Goal: Task Accomplishment & Management: Manage account settings

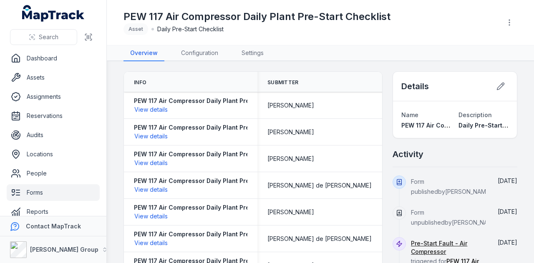
scroll to position [10, 0]
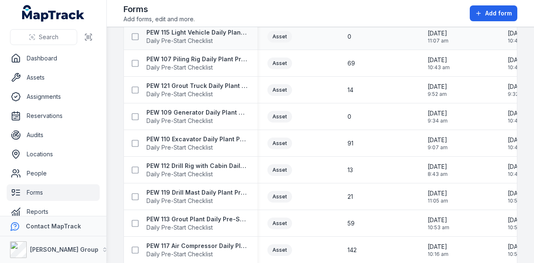
scroll to position [519, 0]
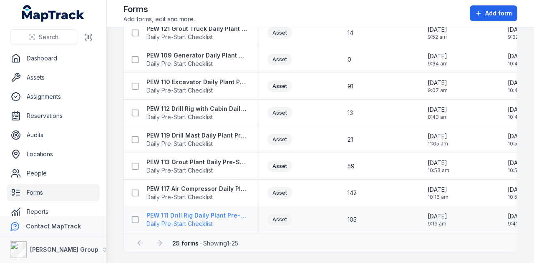
click at [222, 216] on strong "PEW 111 Drill Rig Daily Plant Pre-Start Checklist" at bounding box center [197, 216] width 101 height 8
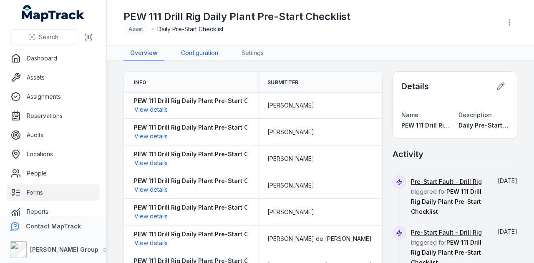
click at [204, 50] on link "Configuration" at bounding box center [200, 54] width 51 height 16
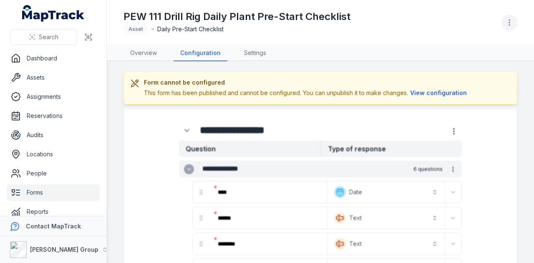
click at [506, 24] on icon "button" at bounding box center [510, 22] width 8 height 8
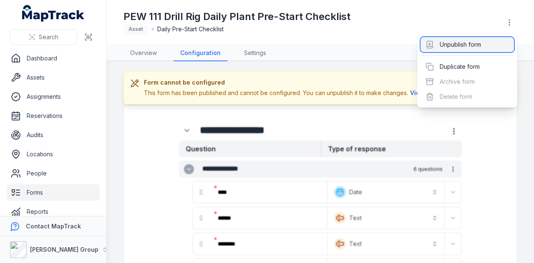
click at [487, 44] on div "Unpublish form" at bounding box center [468, 44] width 94 height 15
